Goal: Use online tool/utility

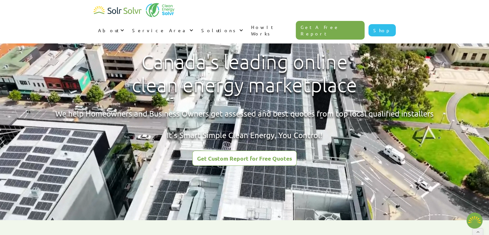
radio input "true"
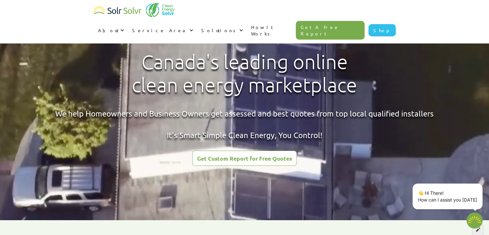
click at [481, 233] on div at bounding box center [478, 229] width 11 height 11
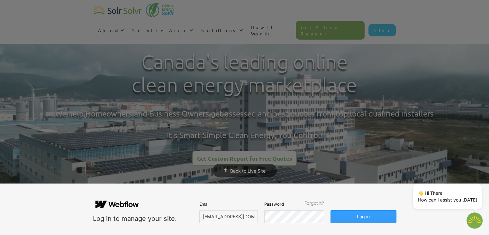
click at [383, 219] on button "Log in" at bounding box center [364, 216] width 66 height 13
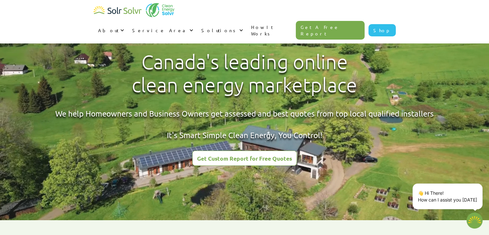
type textarea "x"
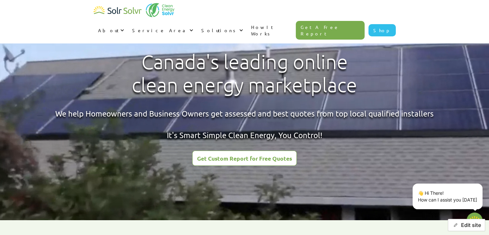
click at [459, 226] on button "Edit site" at bounding box center [466, 225] width 37 height 12
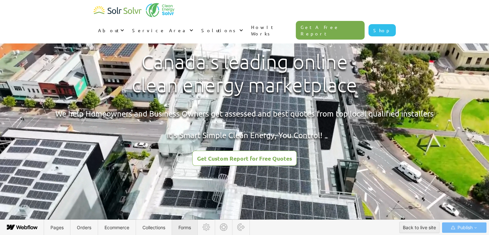
click at [186, 224] on span "Forms" at bounding box center [184, 227] width 25 height 16
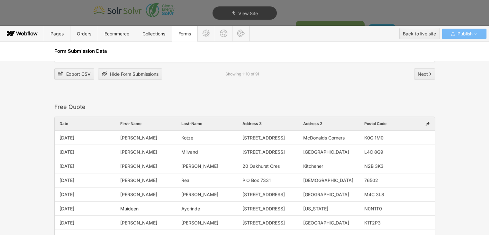
scroll to position [837, 0]
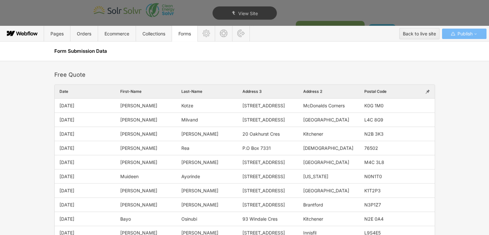
click at [422, 90] on div at bounding box center [428, 92] width 14 height 14
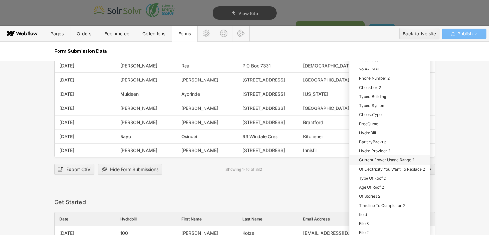
scroll to position [933, 0]
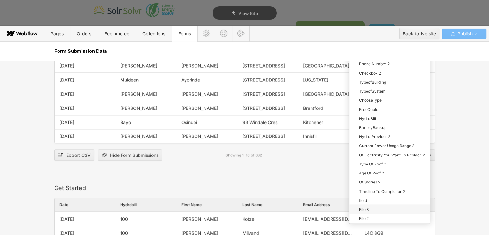
click at [369, 204] on div "File 3" at bounding box center [390, 208] width 80 height 9
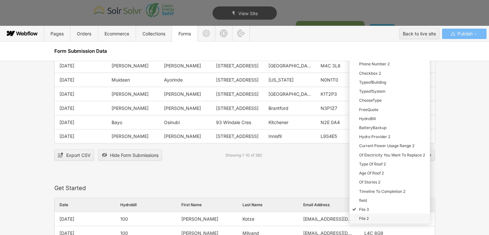
click at [366, 214] on div "File 2" at bounding box center [390, 217] width 80 height 9
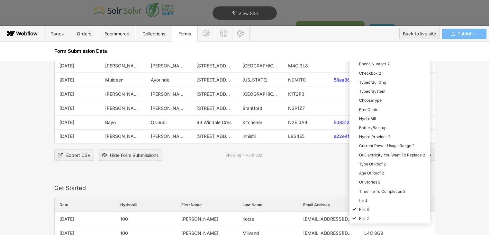
click at [459, 157] on div at bounding box center [392, 113] width 150 height 285
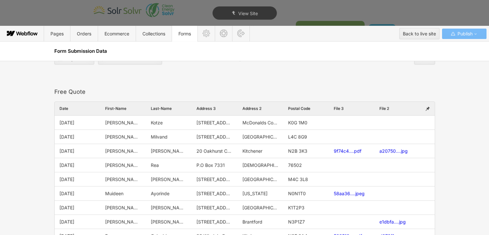
scroll to position [804, 0]
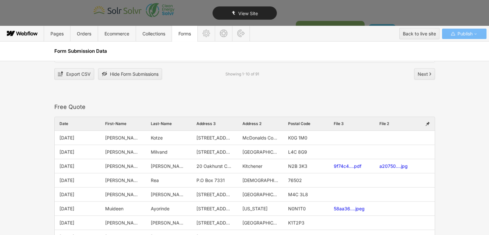
type textarea "x"
